Goal: Transaction & Acquisition: Purchase product/service

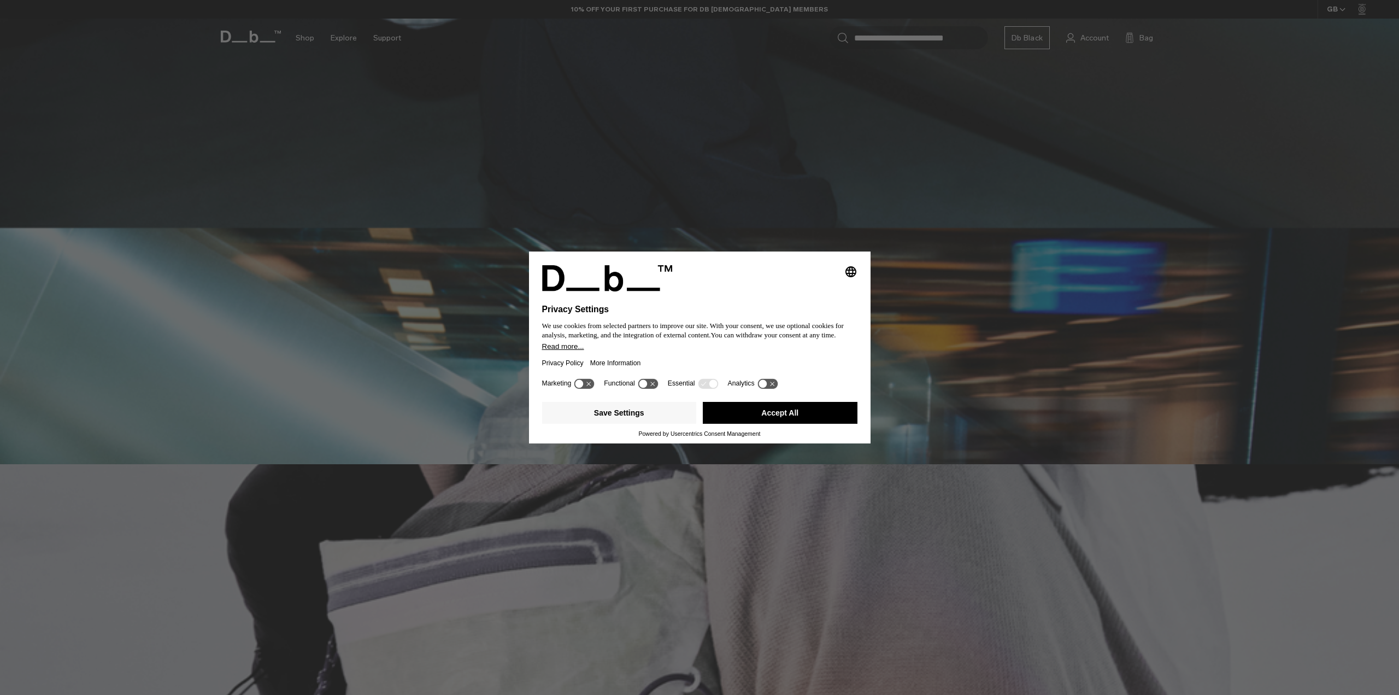
click at [783, 409] on button "Accept All" at bounding box center [780, 413] width 155 height 22
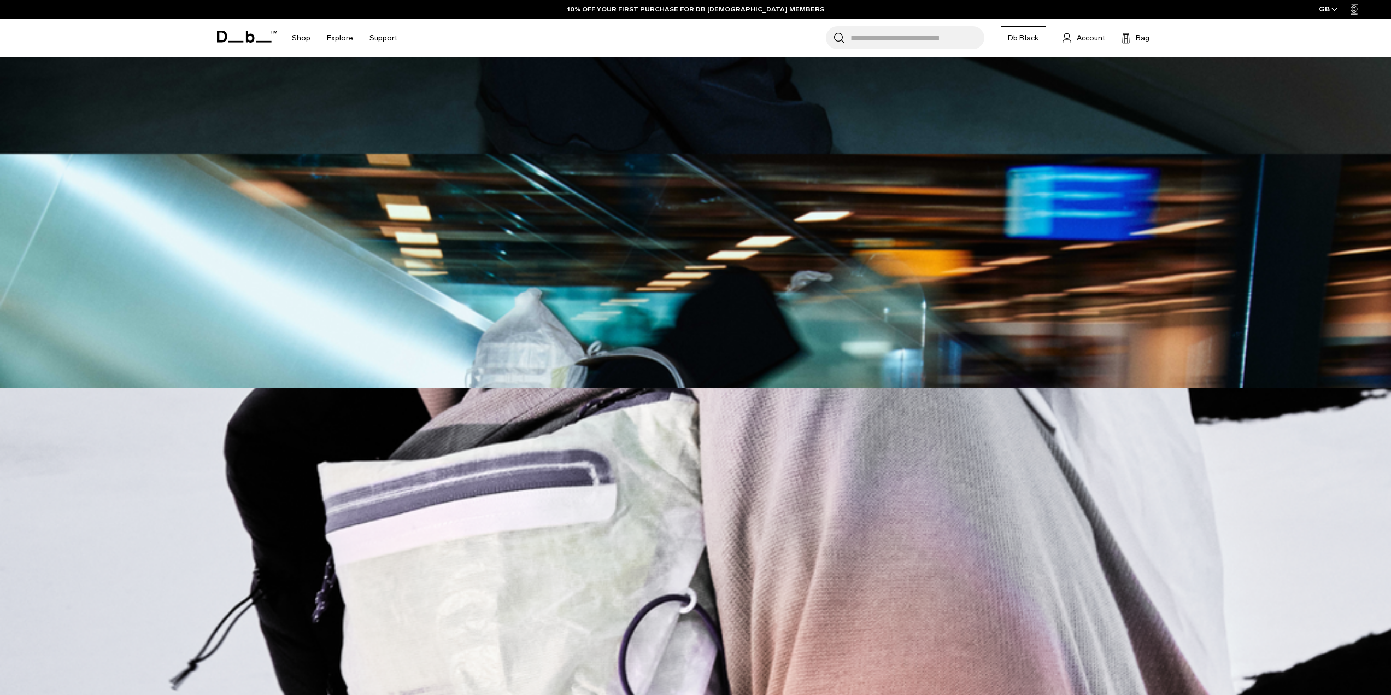
scroll to position [656, 0]
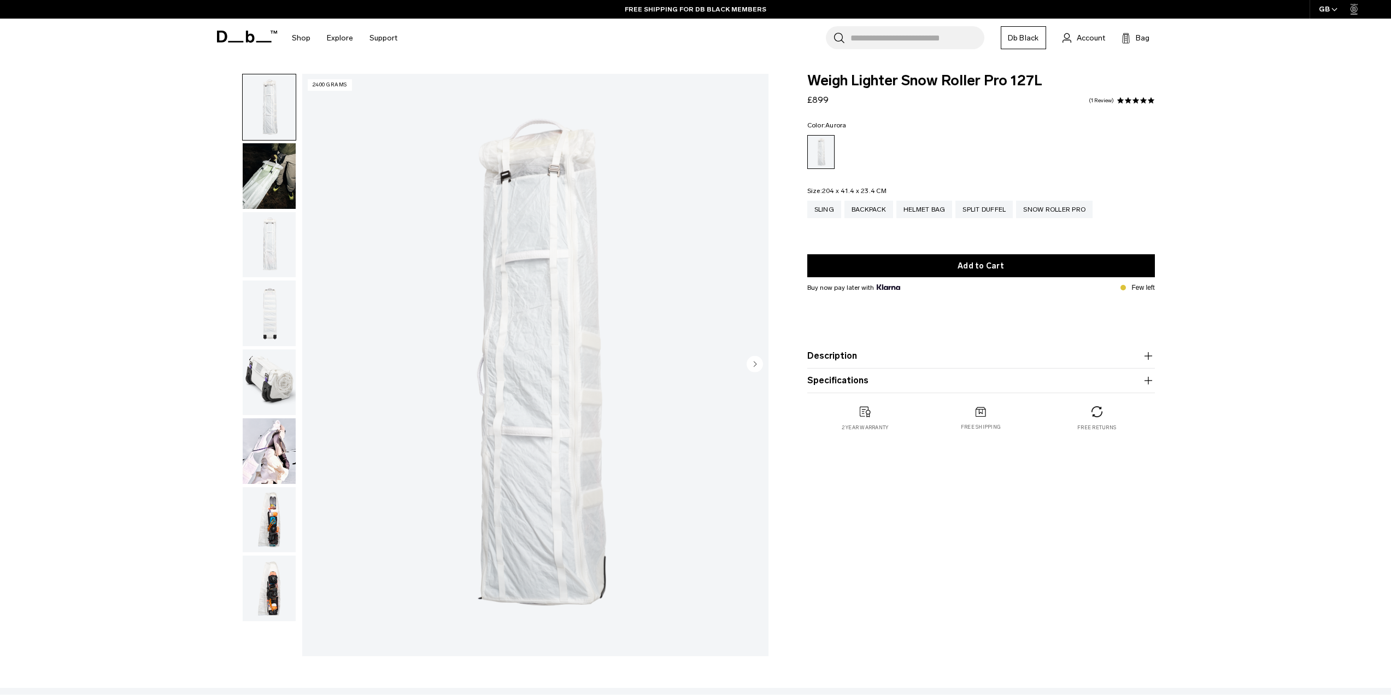
click at [270, 435] on img "button" at bounding box center [269, 451] width 53 height 66
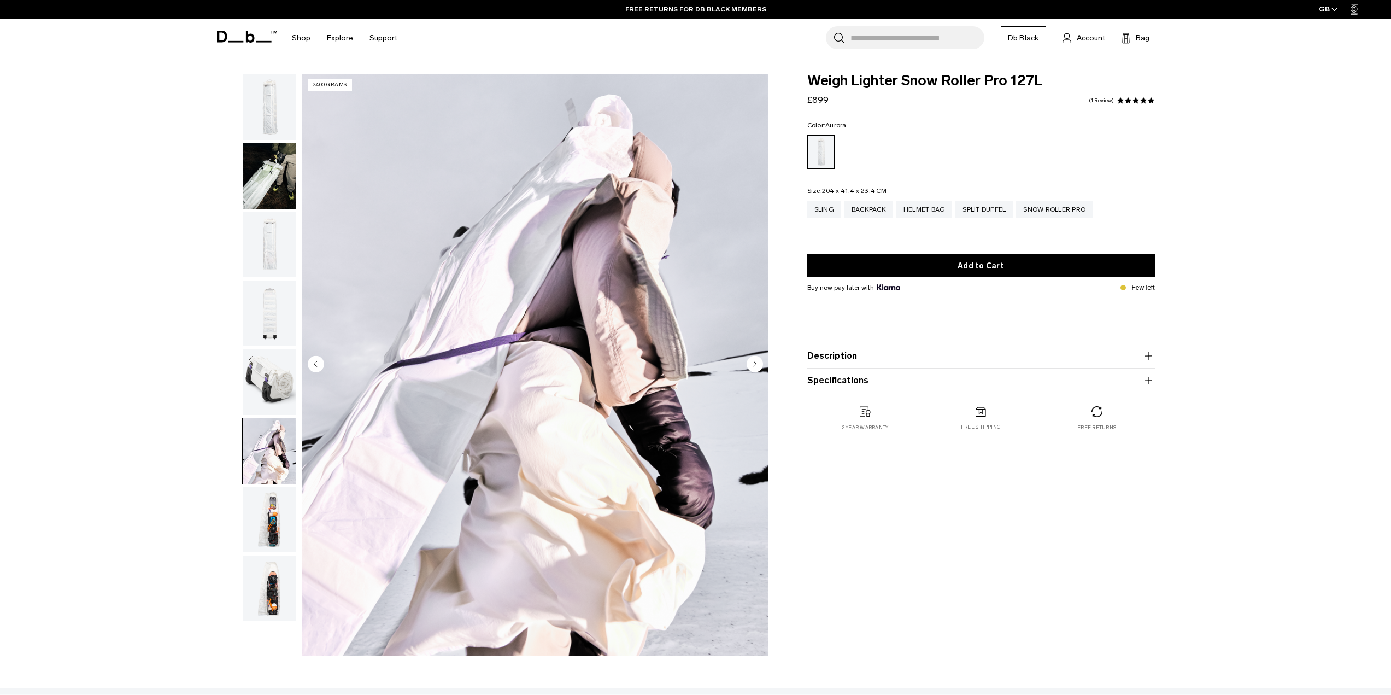
click at [259, 528] on img "button" at bounding box center [269, 520] width 53 height 66
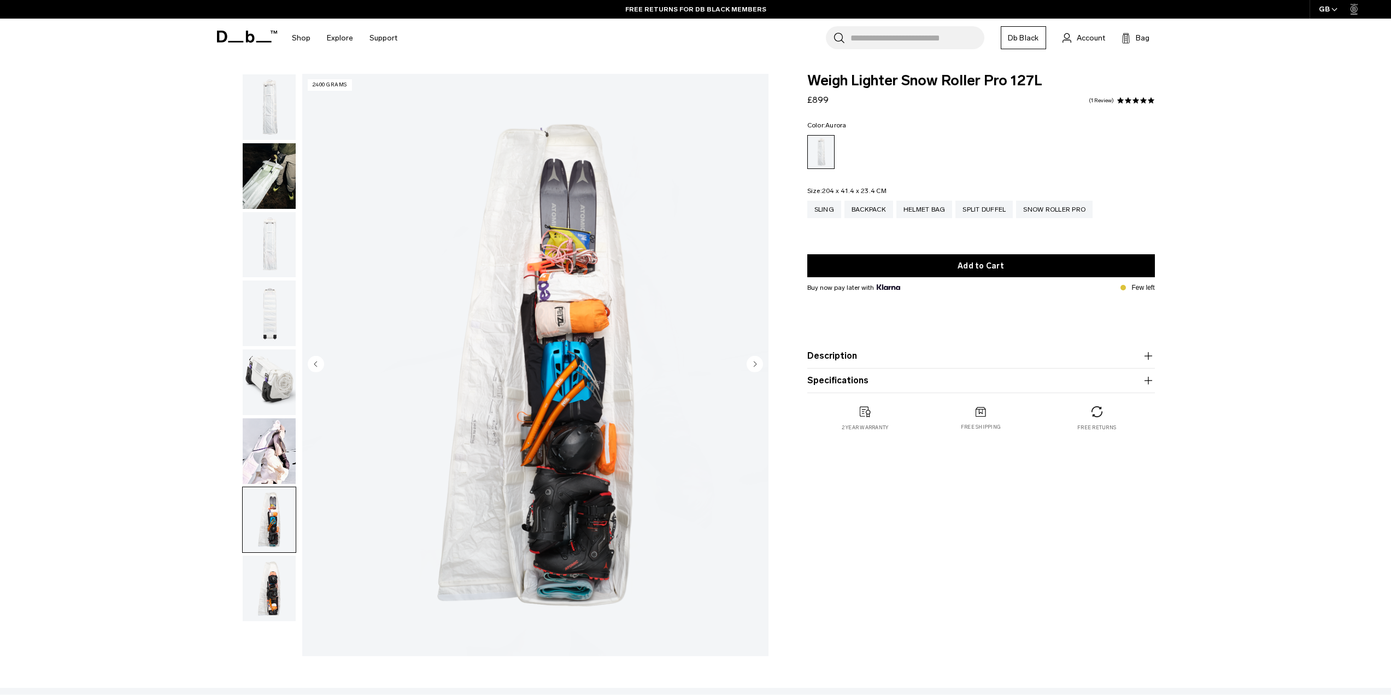
click at [588, 221] on img "7 / 8" at bounding box center [535, 365] width 466 height 582
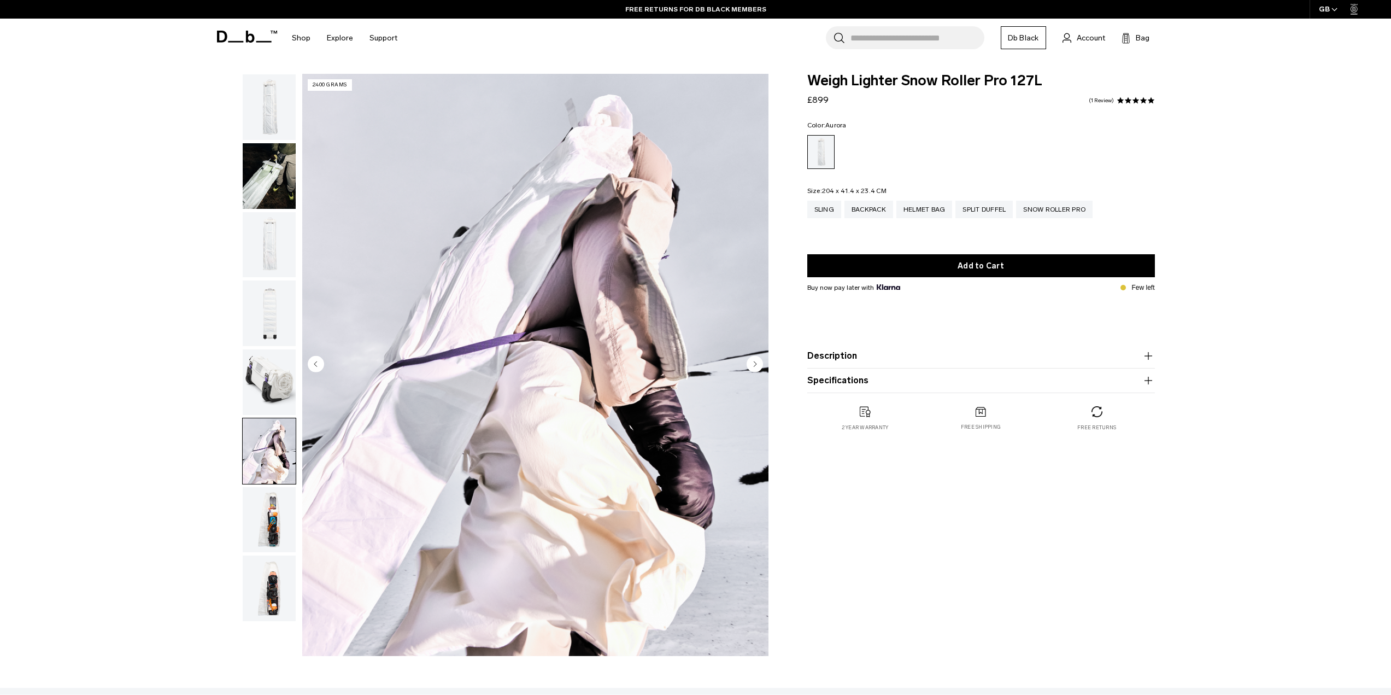
click at [284, 513] on img "button" at bounding box center [269, 520] width 53 height 66
